Goal: Information Seeking & Learning: Learn about a topic

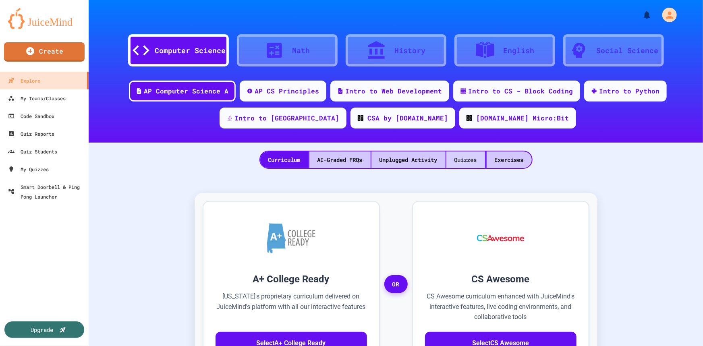
drag, startPoint x: 463, startPoint y: 162, endPoint x: 451, endPoint y: 164, distance: 13.1
click at [463, 162] on div "Quizzes" at bounding box center [466, 160] width 39 height 17
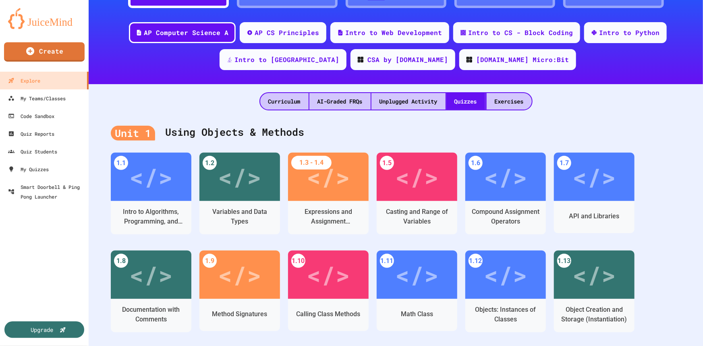
scroll to position [73, 0]
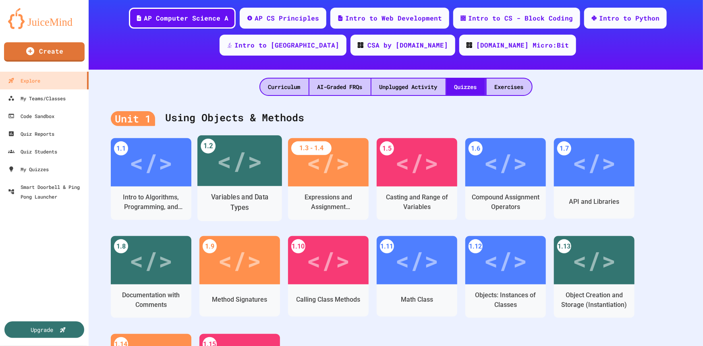
click at [252, 164] on div "</>" at bounding box center [240, 161] width 46 height 38
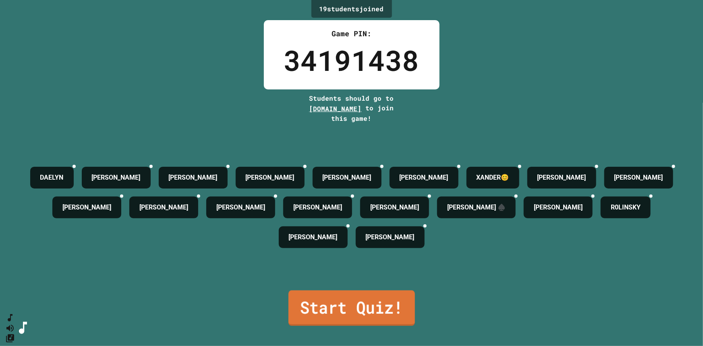
click at [336, 300] on link "Start Quiz!" at bounding box center [352, 308] width 127 height 35
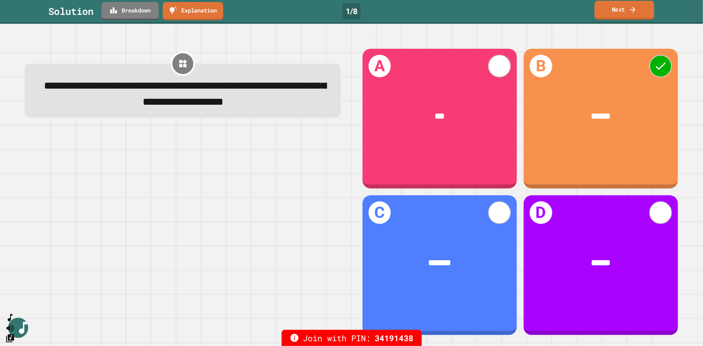
click at [616, 6] on link "Next" at bounding box center [625, 10] width 60 height 19
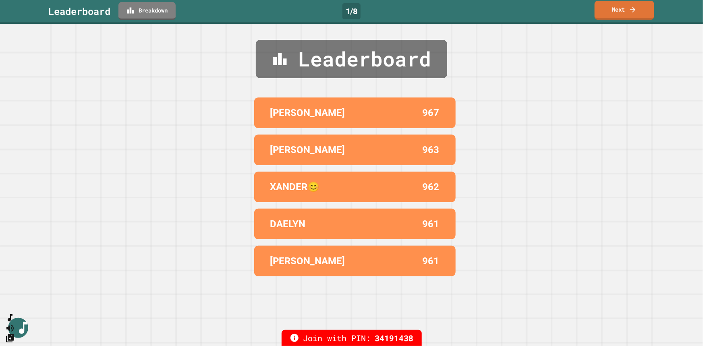
click at [619, 9] on link "Next" at bounding box center [625, 10] width 60 height 19
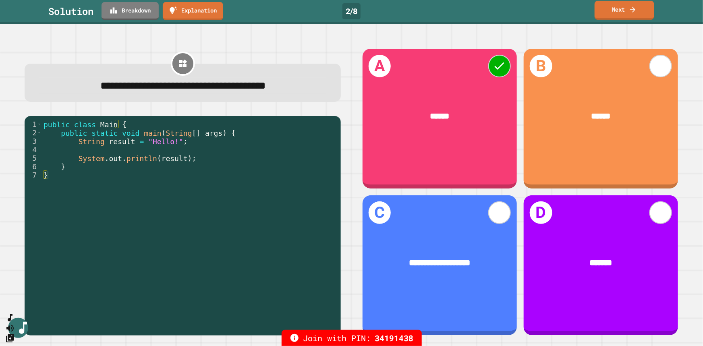
click at [613, 9] on link "Next" at bounding box center [625, 10] width 60 height 19
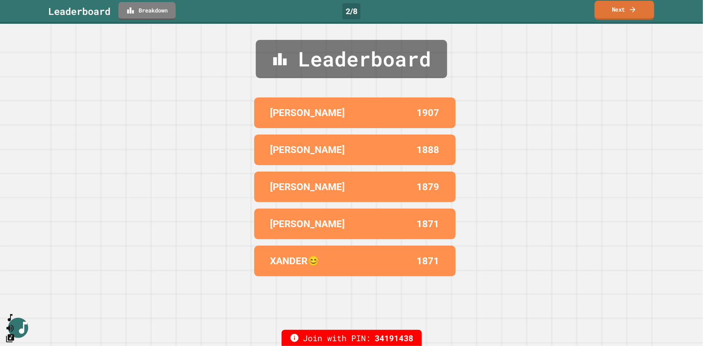
click at [623, 9] on link "Next" at bounding box center [625, 10] width 60 height 19
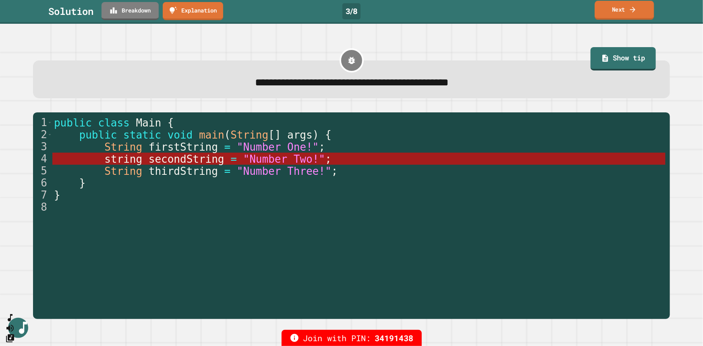
click at [621, 10] on link "Next" at bounding box center [624, 10] width 59 height 19
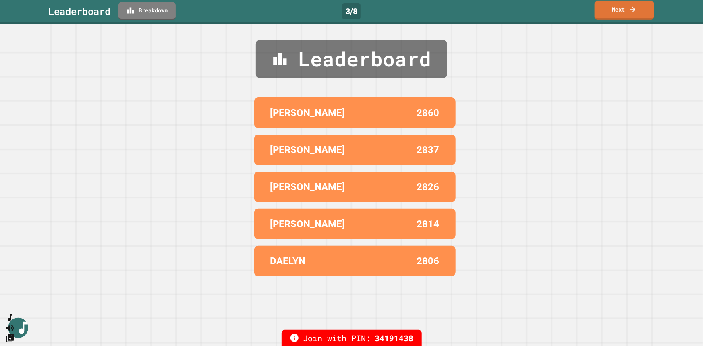
click at [618, 10] on link "Next" at bounding box center [625, 10] width 60 height 19
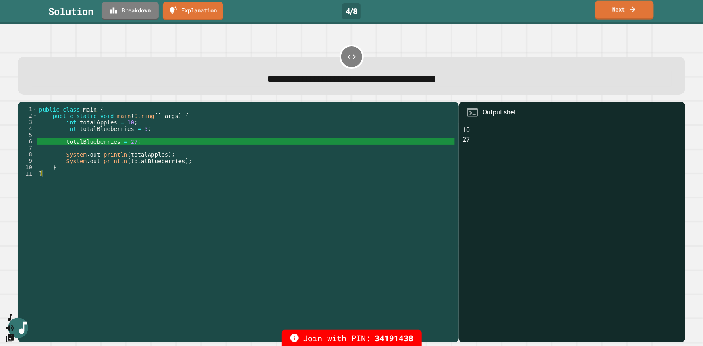
click at [625, 8] on link "Next" at bounding box center [624, 10] width 59 height 19
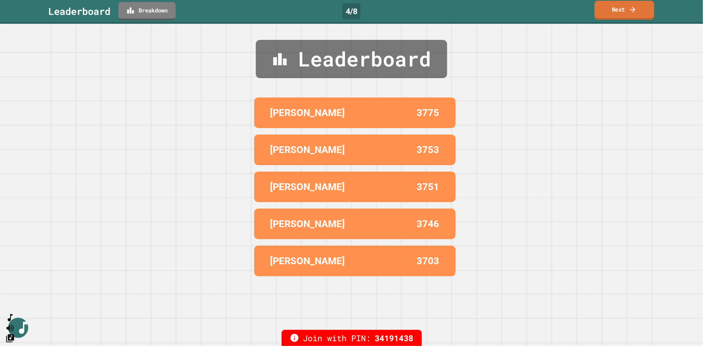
click at [620, 8] on link "Next" at bounding box center [625, 10] width 60 height 19
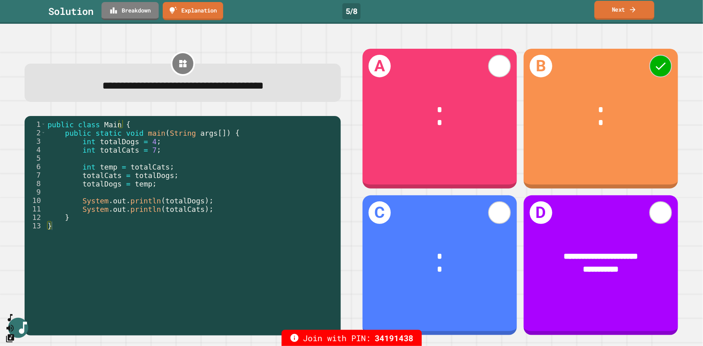
click at [605, 8] on link "Next" at bounding box center [625, 10] width 60 height 19
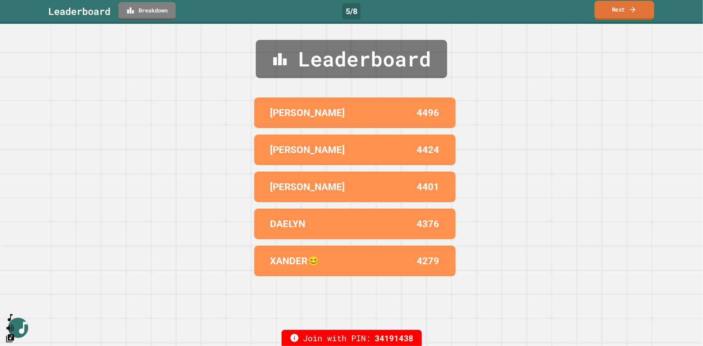
click at [609, 11] on link "Next" at bounding box center [625, 10] width 60 height 19
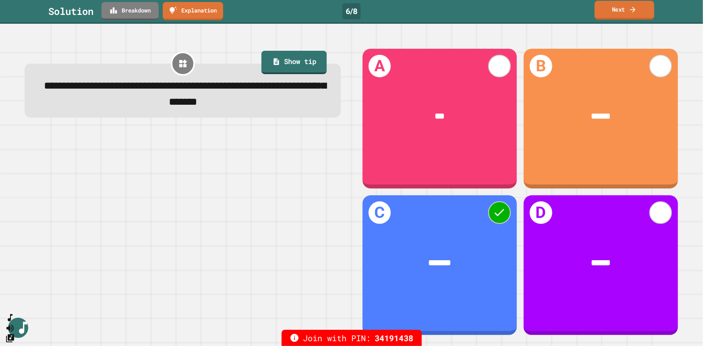
click at [622, 9] on link "Next" at bounding box center [625, 10] width 60 height 19
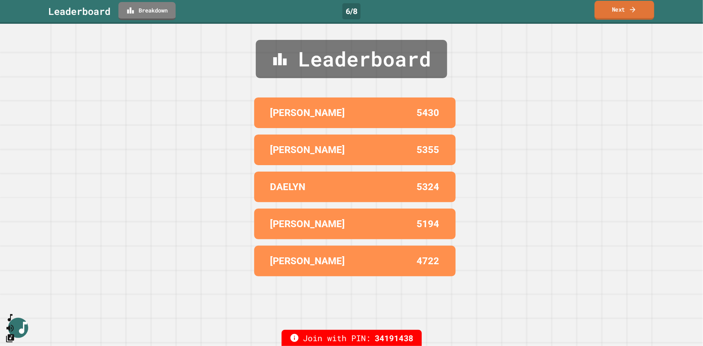
click at [623, 10] on link "Next" at bounding box center [625, 10] width 60 height 19
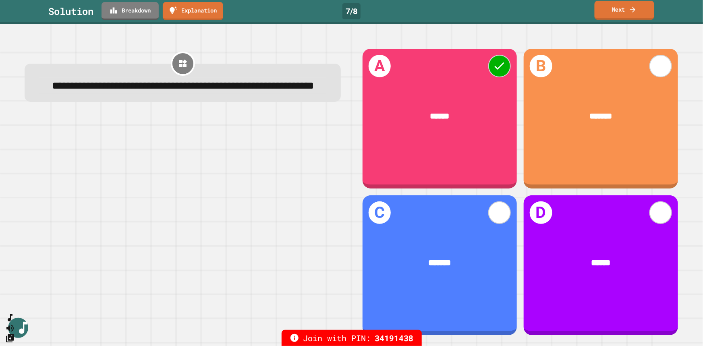
click at [617, 10] on link "Next" at bounding box center [625, 10] width 60 height 19
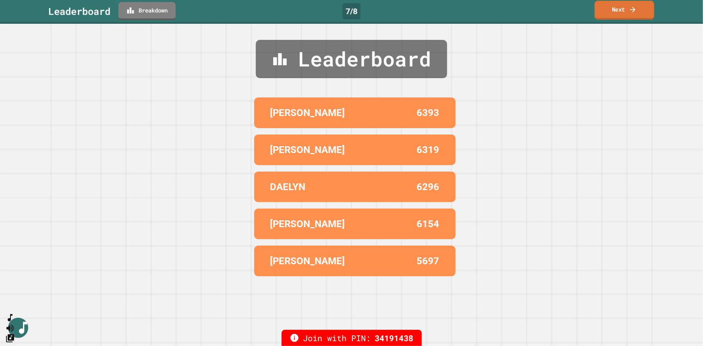
click at [618, 8] on link "Next" at bounding box center [625, 10] width 60 height 19
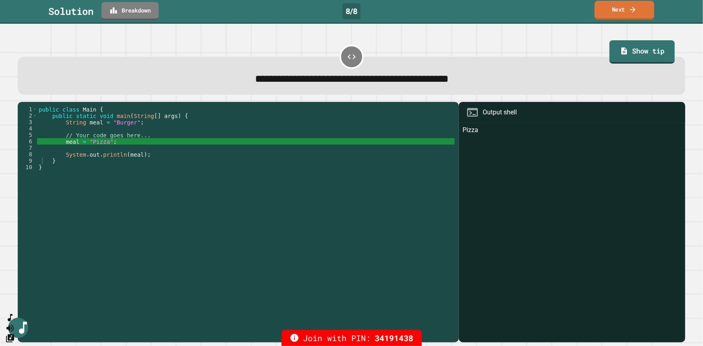
click at [617, 9] on link "Next" at bounding box center [625, 10] width 60 height 19
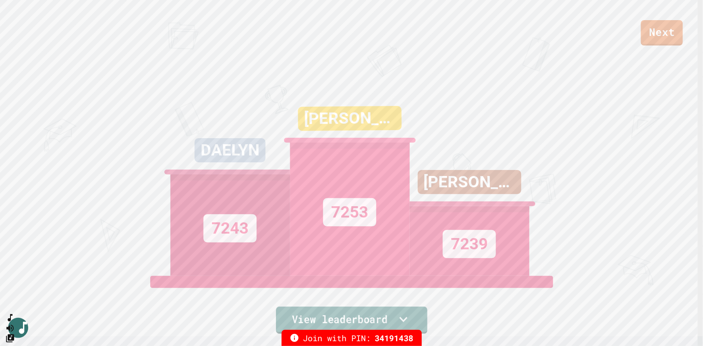
click at [401, 314] on icon at bounding box center [403, 319] width 16 height 17
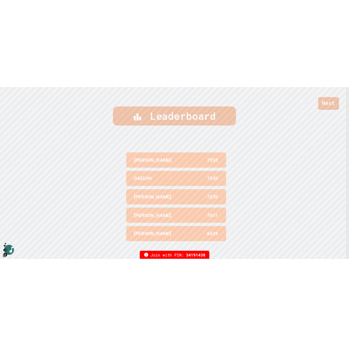
scroll to position [343, 0]
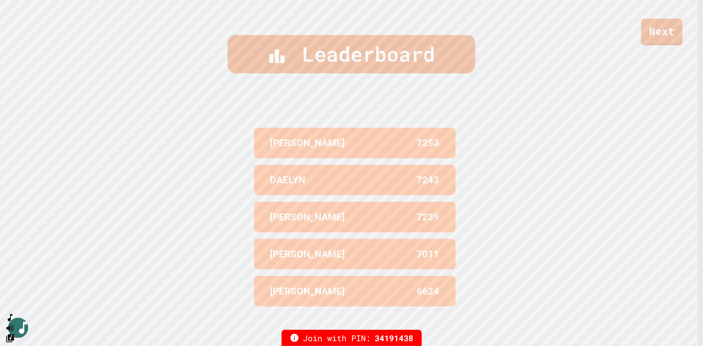
click at [657, 28] on link "Next" at bounding box center [663, 32] width 42 height 27
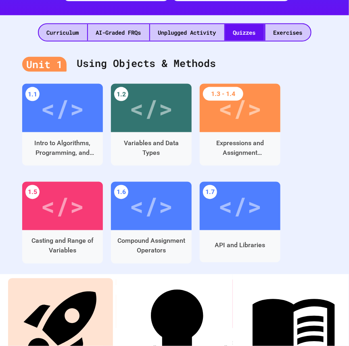
scroll to position [256, 0]
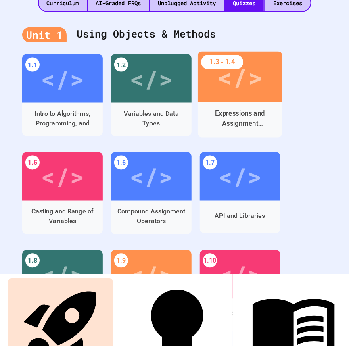
click at [236, 96] on div "</>" at bounding box center [240, 77] width 46 height 38
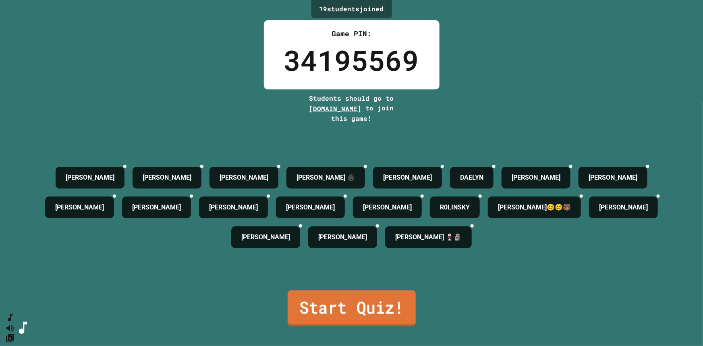
click at [341, 301] on link "Start Quiz!" at bounding box center [351, 308] width 128 height 35
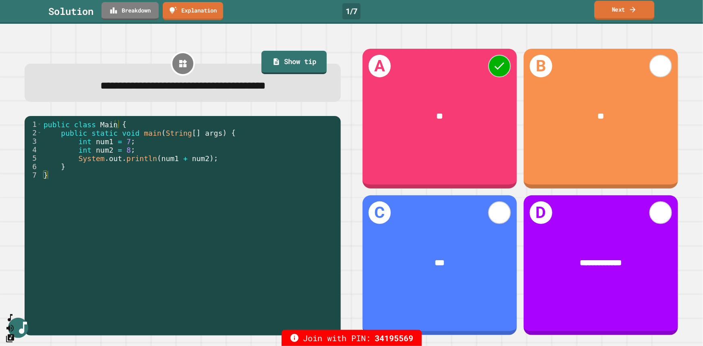
click at [634, 9] on icon at bounding box center [633, 9] width 8 height 8
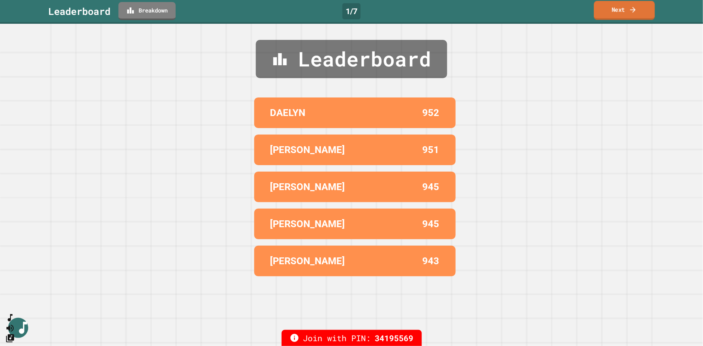
click at [617, 5] on link "Next" at bounding box center [624, 10] width 61 height 19
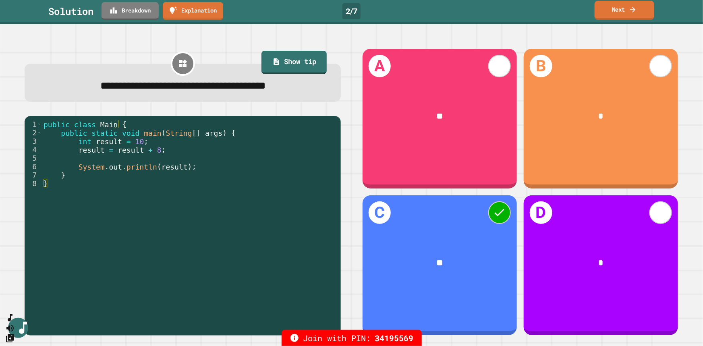
click at [625, 9] on link "Next" at bounding box center [625, 10] width 60 height 19
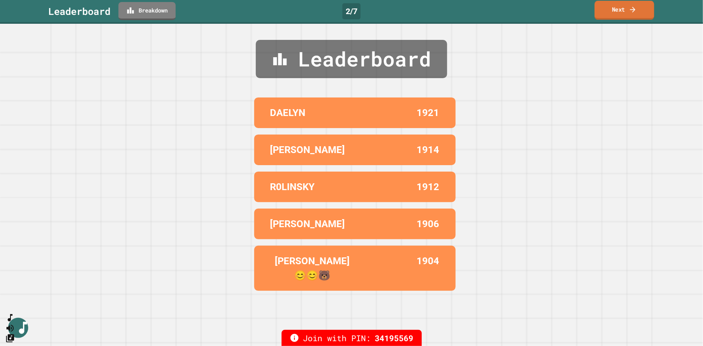
click at [620, 12] on link "Next" at bounding box center [625, 10] width 60 height 19
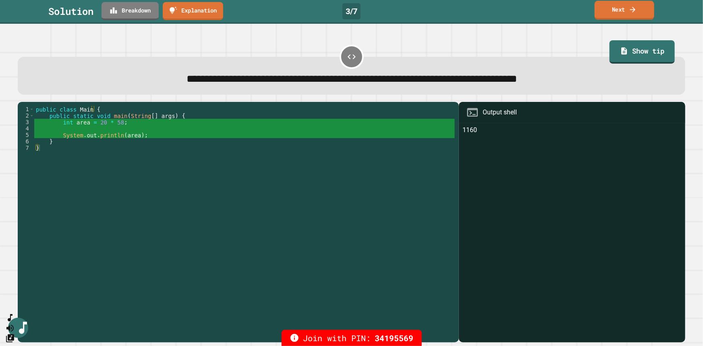
click at [615, 8] on link "Next" at bounding box center [625, 10] width 60 height 19
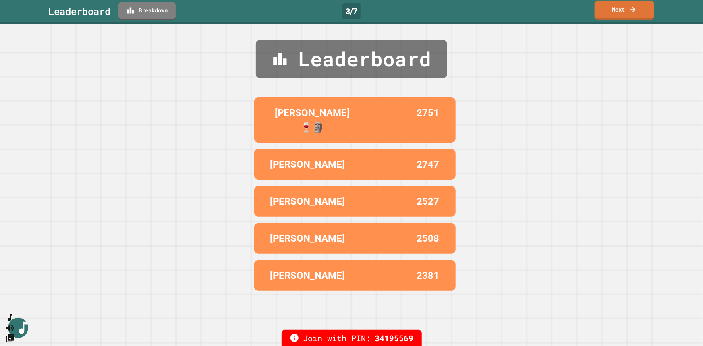
click at [625, 6] on link "Next" at bounding box center [625, 10] width 60 height 19
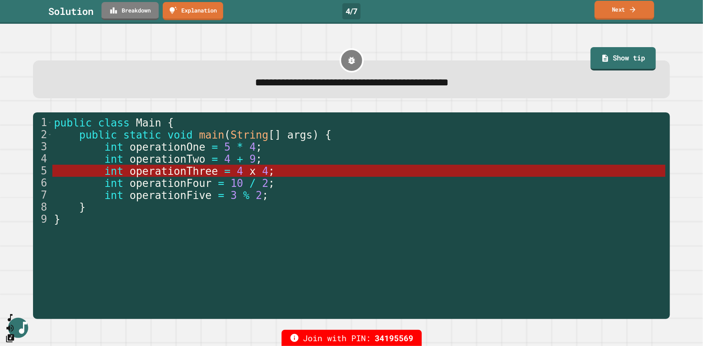
click at [618, 8] on link "Next" at bounding box center [625, 10] width 60 height 19
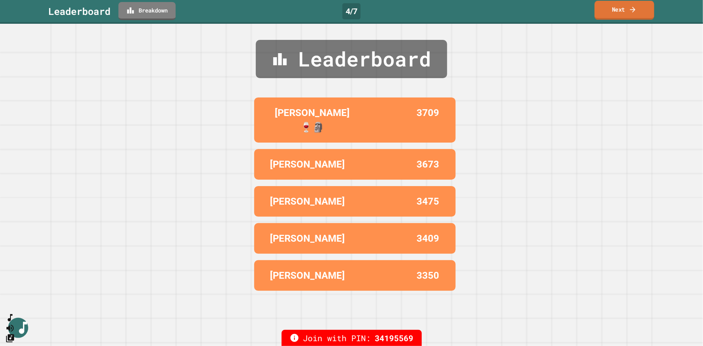
click at [623, 10] on link "Next" at bounding box center [625, 10] width 60 height 19
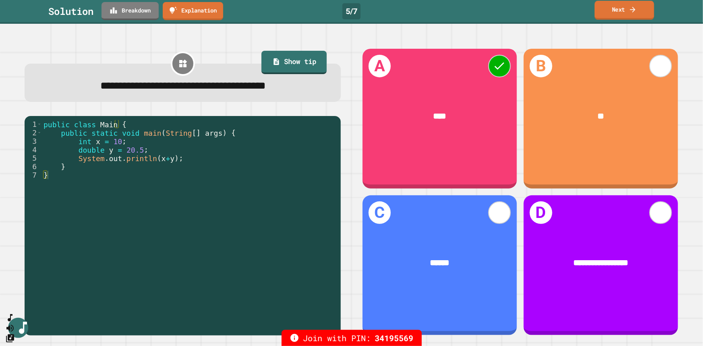
click at [615, 10] on link "Next" at bounding box center [625, 10] width 60 height 19
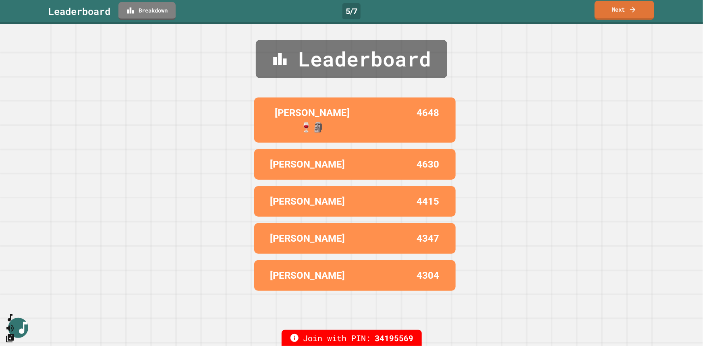
click at [617, 11] on link "Next" at bounding box center [625, 10] width 60 height 19
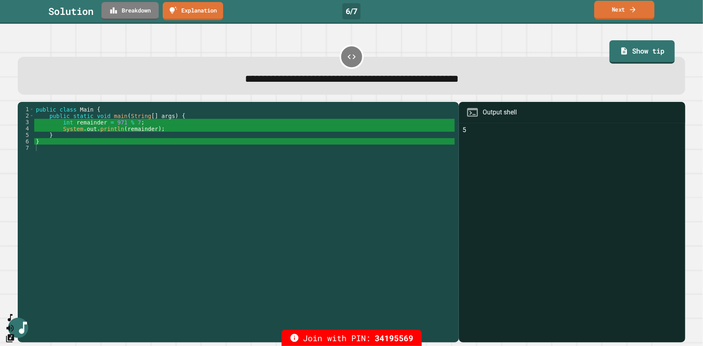
click at [627, 10] on link "Next" at bounding box center [624, 10] width 60 height 19
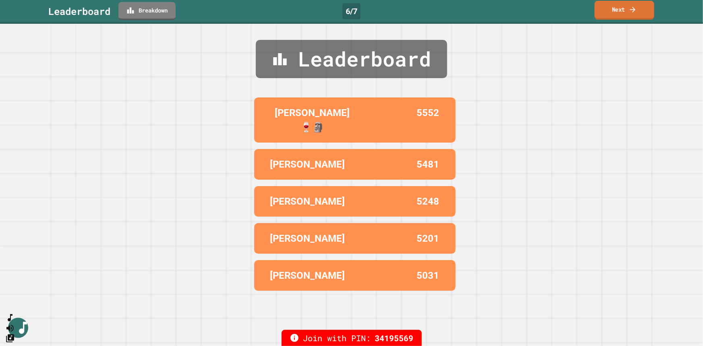
click at [616, 10] on link "Next" at bounding box center [625, 10] width 60 height 19
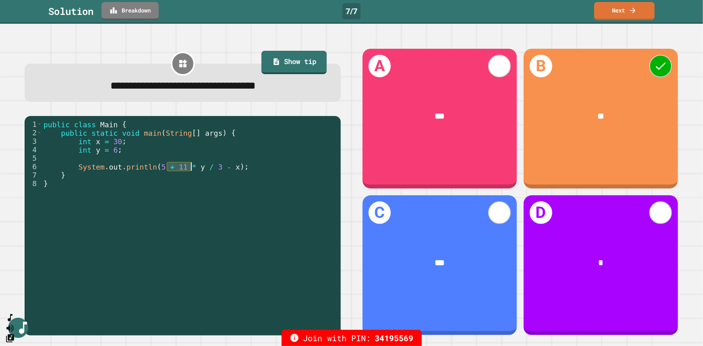
drag, startPoint x: 167, startPoint y: 168, endPoint x: 191, endPoint y: 169, distance: 23.8
click at [191, 169] on div "public class Main { public static void main ( String [ ] args ) { int x = 30 ; …" at bounding box center [189, 226] width 295 height 212
drag, startPoint x: 208, startPoint y: 168, endPoint x: 170, endPoint y: 170, distance: 38.8
click at [170, 170] on div "public class Main { public static void main ( String [ ] args ) { int x = 30 ; …" at bounding box center [189, 226] width 295 height 212
click at [618, 12] on link "Next" at bounding box center [624, 10] width 61 height 19
